Goal: Information Seeking & Learning: Learn about a topic

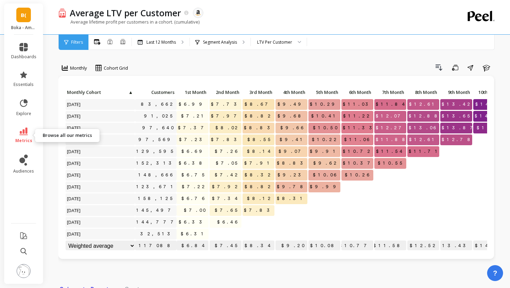
click at [26, 136] on link "metrics" at bounding box center [23, 136] width 25 height 16
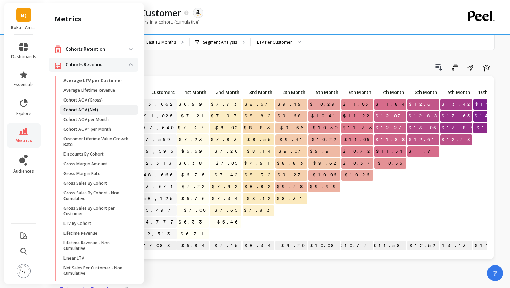
scroll to position [96, 0]
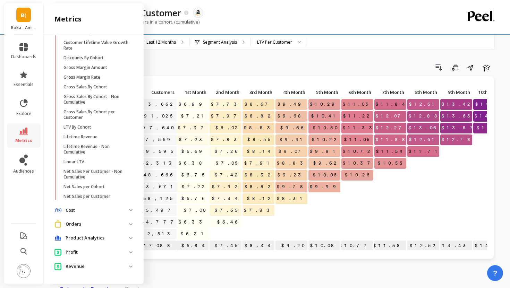
click at [88, 223] on p "Orders" at bounding box center [97, 224] width 63 height 7
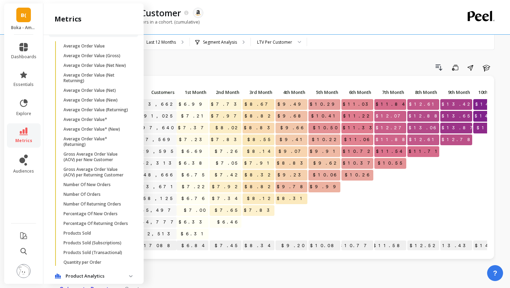
scroll to position [294, 0]
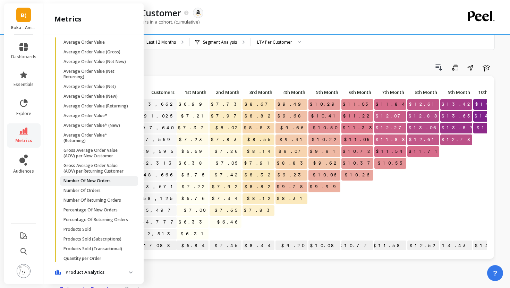
click at [97, 179] on p "Number Of New Orders" at bounding box center [86, 181] width 47 height 6
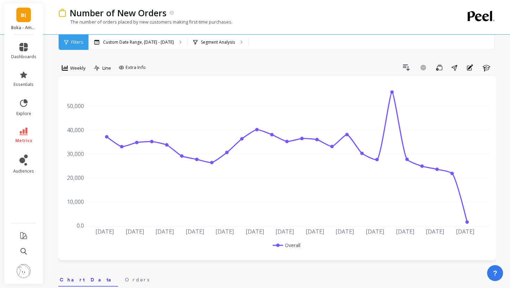
click at [69, 49] on div "Filters" at bounding box center [74, 42] width 30 height 15
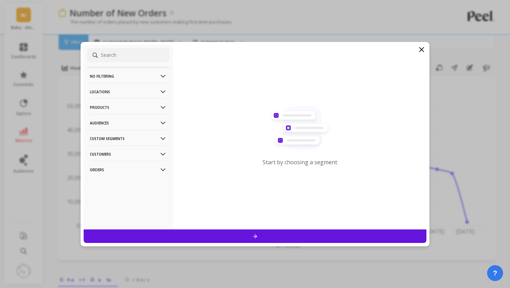
click at [140, 110] on p "Products" at bounding box center [128, 108] width 77 height 18
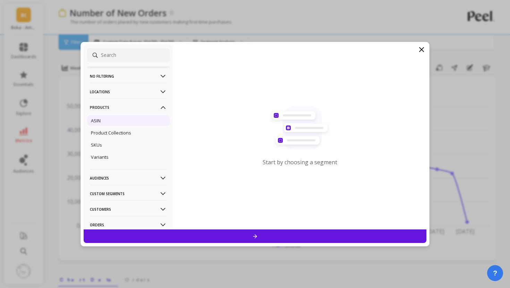
click at [124, 122] on div "ASIN" at bounding box center [128, 120] width 83 height 11
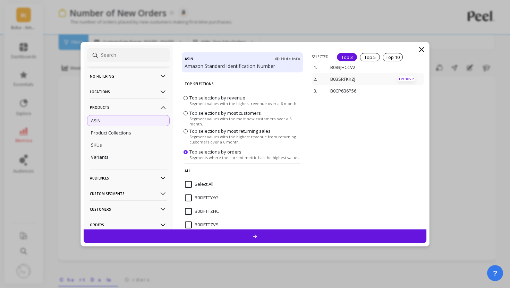
click at [400, 77] on p "remove" at bounding box center [407, 78] width 18 height 5
click at [405, 75] on p "remove" at bounding box center [407, 75] width 18 height 5
click at [329, 234] on div at bounding box center [255, 237] width 343 height 14
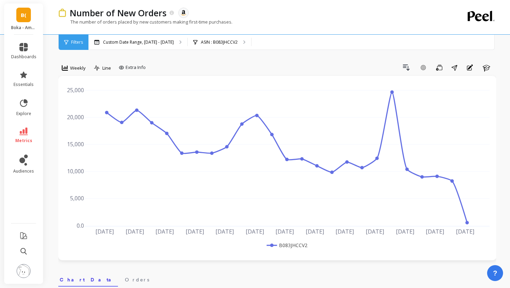
click at [76, 38] on div "Filters" at bounding box center [74, 42] width 30 height 15
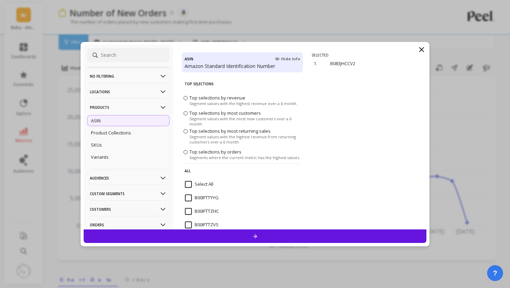
click at [197, 96] on span "Top selections by revenue" at bounding box center [217, 97] width 56 height 6
click at [0, 0] on input "Top selections by revenue Segment values with the highest revenue over a 6 mont…" at bounding box center [0, 0] width 0 height 0
click at [401, 66] on p "remove" at bounding box center [407, 67] width 18 height 5
click at [402, 75] on p "remove" at bounding box center [407, 75] width 18 height 5
click at [316, 233] on div at bounding box center [255, 237] width 343 height 14
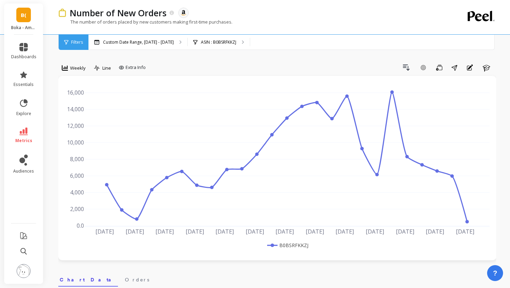
click at [77, 40] on span "Filters" at bounding box center [77, 43] width 12 height 6
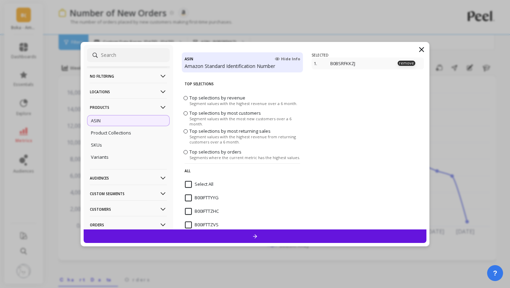
click at [409, 59] on div "1. B0BSRFKKZJ remove" at bounding box center [368, 64] width 112 height 12
click at [408, 62] on p "remove" at bounding box center [407, 63] width 18 height 5
click at [298, 233] on div at bounding box center [255, 237] width 343 height 14
